Goal: Task Accomplishment & Management: Manage account settings

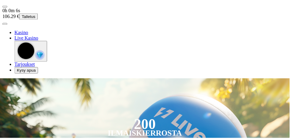
click at [5, 7] on span "menu icon" at bounding box center [5, 7] width 0 height 0
click at [36, 14] on span "Talletus" at bounding box center [29, 16] width 14 height 5
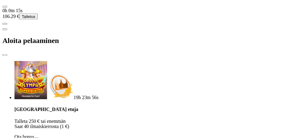
scroll to position [51, 0]
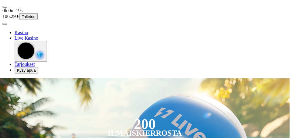
click at [5, 24] on span "user-circle icon" at bounding box center [5, 24] width 0 height 0
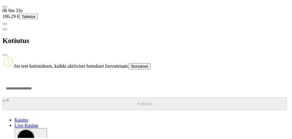
click at [5, 55] on span "close icon" at bounding box center [5, 55] width 0 height 0
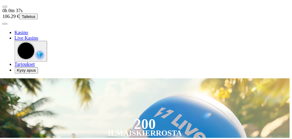
click at [36, 14] on span "Talletus" at bounding box center [29, 16] width 14 height 5
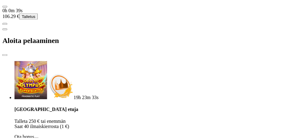
scroll to position [51, 0]
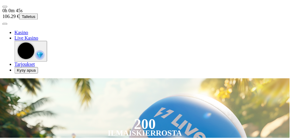
click at [5, 24] on span "user-circle icon" at bounding box center [5, 24] width 0 height 0
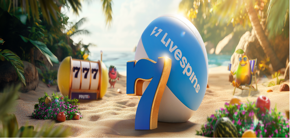
click at [5, 7] on span "menu icon" at bounding box center [5, 7] width 0 height 0
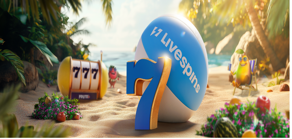
scroll to position [257, 0]
click at [5, 55] on span "close icon" at bounding box center [5, 55] width 0 height 0
click at [5, 24] on span "user-circle icon" at bounding box center [5, 24] width 0 height 0
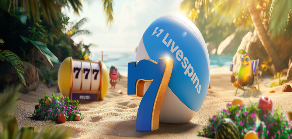
scroll to position [81, 0]
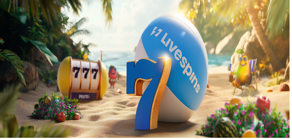
scroll to position [0, 0]
